Goal: Navigation & Orientation: Find specific page/section

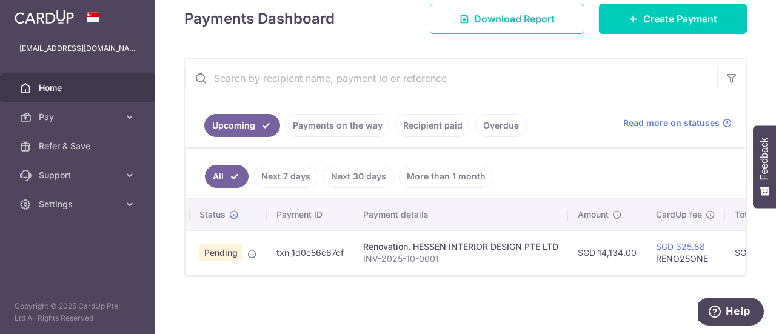
scroll to position [0, 50]
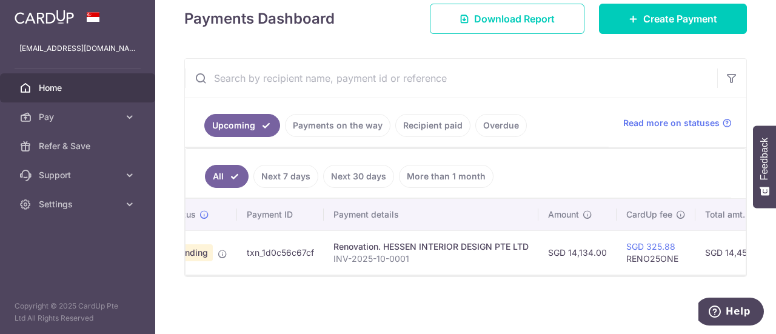
click at [463, 230] on td "Renovation. HESSEN INTERIOR DESIGN PTE LTD INV-2025-10-0001" at bounding box center [431, 252] width 215 height 44
click at [429, 247] on div "Renovation. HESSEN INTERIOR DESIGN PTE LTD" at bounding box center [431, 247] width 195 height 12
